Goal: Complete application form

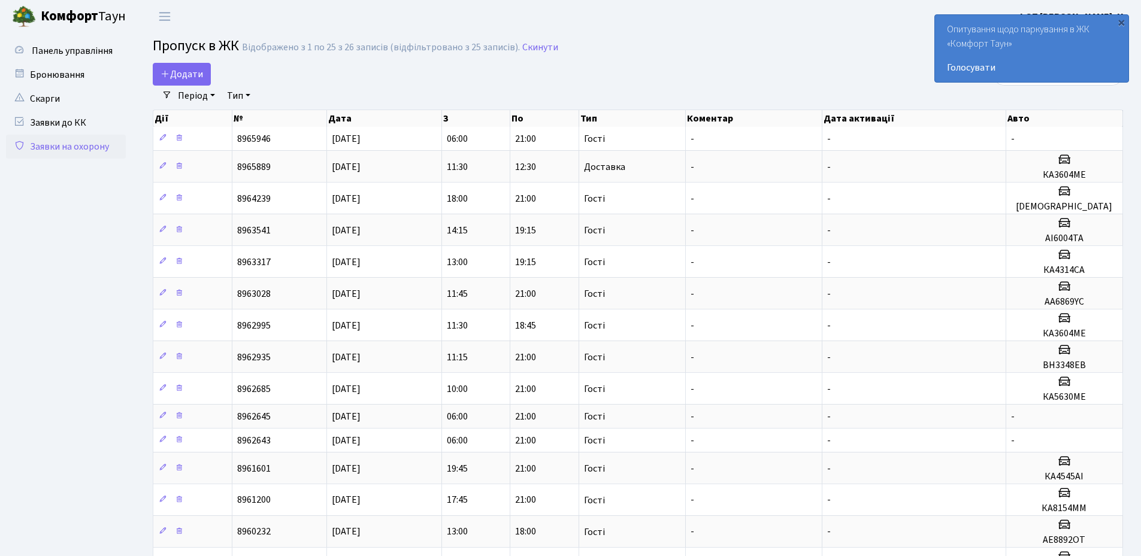
select select "25"
click at [182, 72] on span "Додати" at bounding box center [182, 74] width 43 height 13
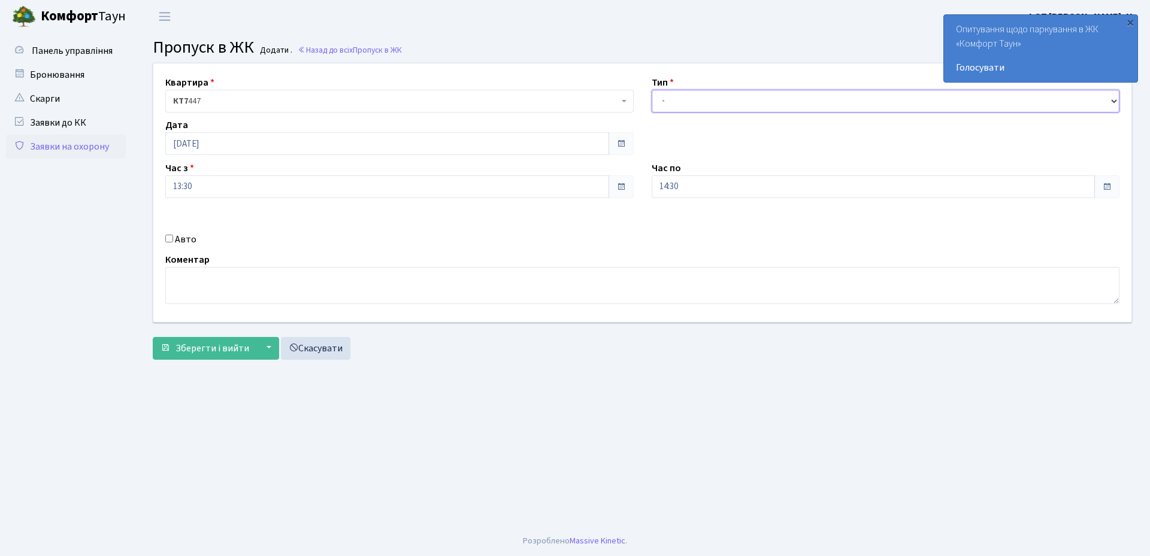
click at [676, 101] on select "- Доставка Таксі Гості Сервіс" at bounding box center [886, 101] width 468 height 23
select select "1"
click at [652, 90] on select "- Доставка Таксі Гості Сервіс" at bounding box center [886, 101] width 468 height 23
click at [165, 241] on input "Авто" at bounding box center [169, 239] width 8 height 8
checkbox input "true"
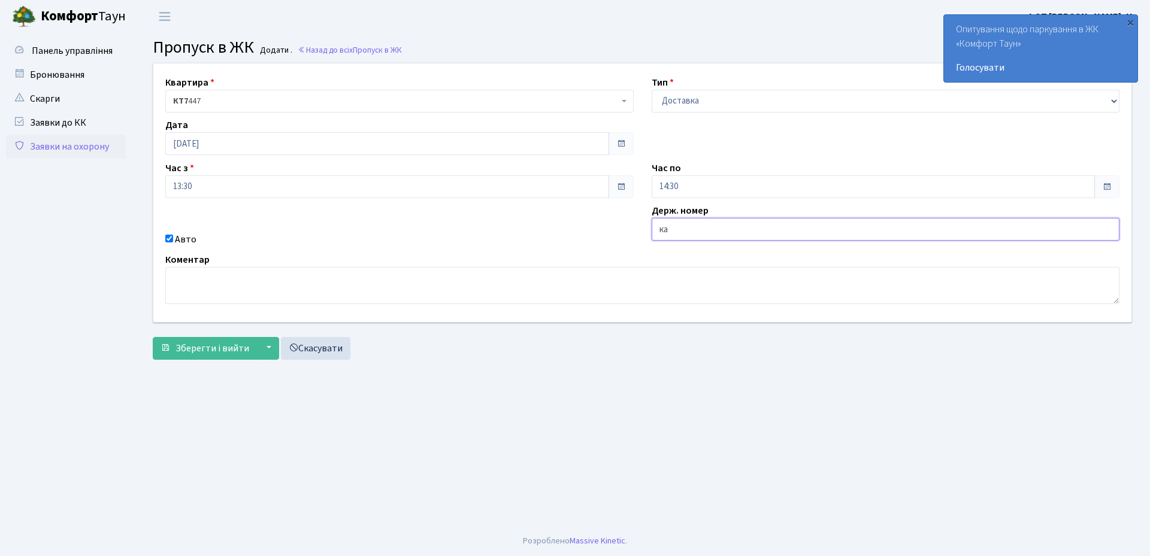
type input "КА8851РВ"
click at [195, 352] on span "Зберегти і вийти" at bounding box center [212, 348] width 74 height 13
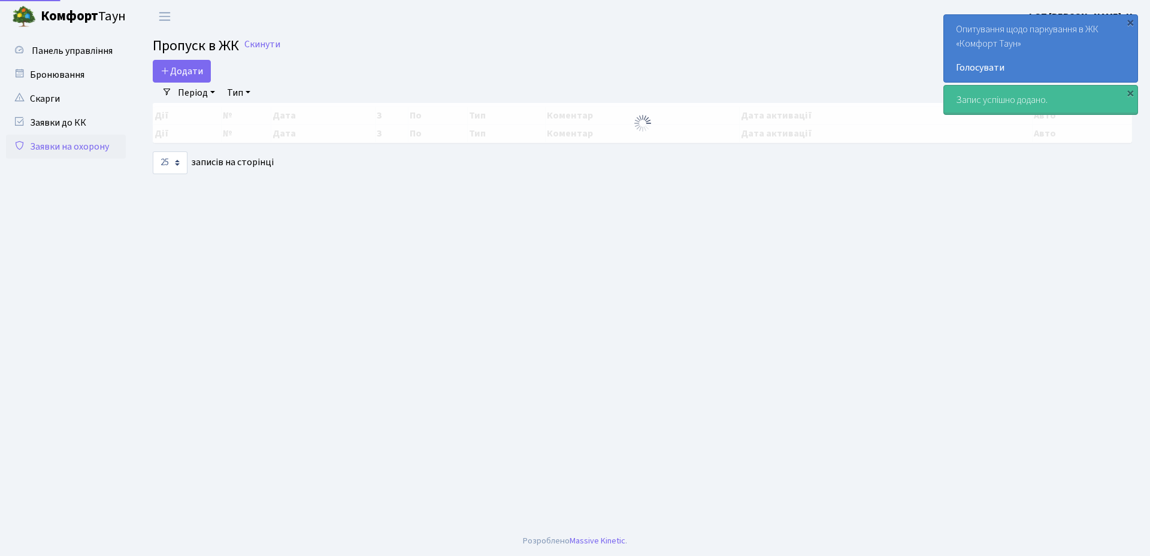
select select "25"
